Goal: Find specific page/section: Find specific page/section

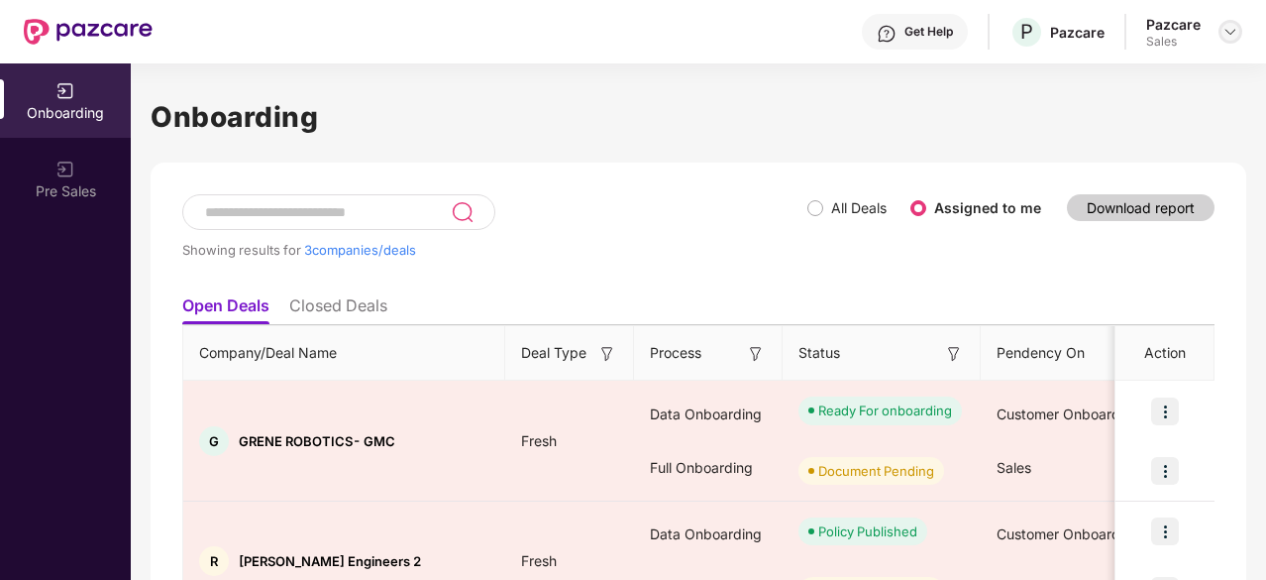
click at [1224, 34] on img at bounding box center [1231, 32] width 16 height 16
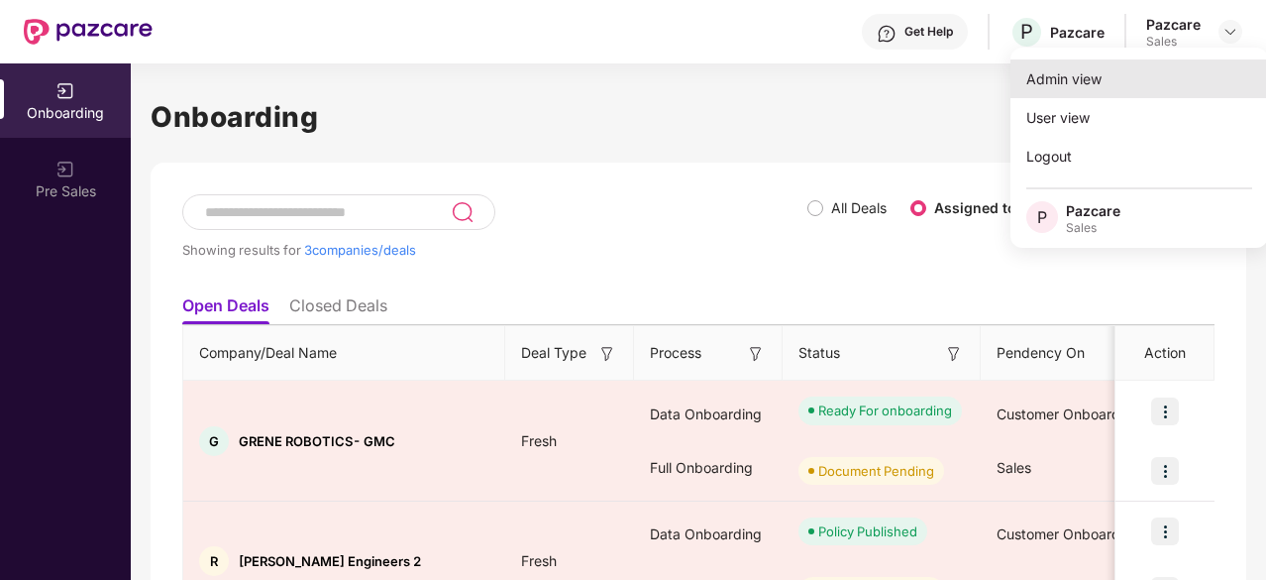
click at [1093, 78] on div "Admin view" at bounding box center [1140, 78] width 258 height 39
